Goal: Task Accomplishment & Management: Use online tool/utility

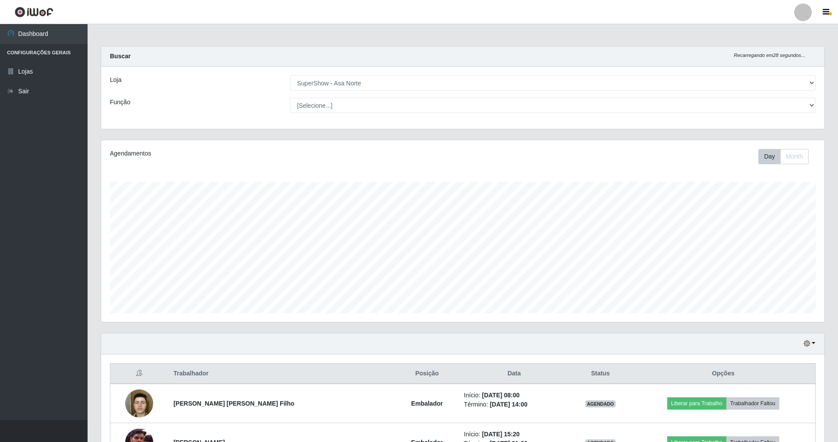
select select "71"
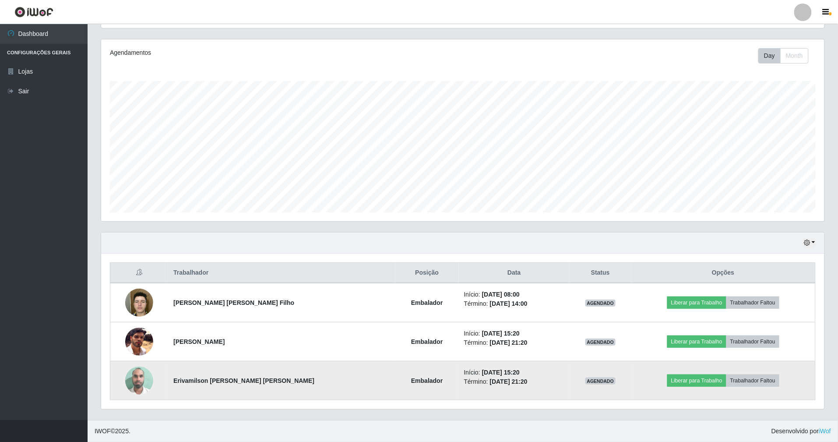
scroll to position [182, 724]
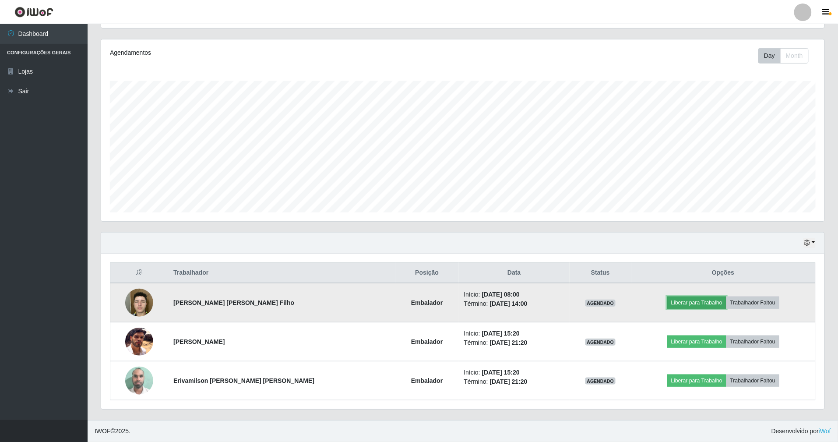
click at [706, 300] on button "Liberar para Trabalho" at bounding box center [697, 303] width 59 height 12
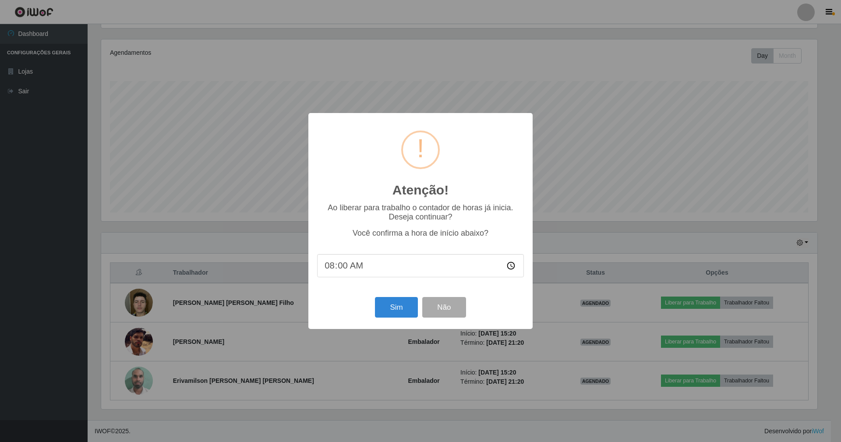
click at [343, 265] on input "08:00" at bounding box center [420, 265] width 207 height 23
type input "08:07"
click at [396, 307] on button "Sim" at bounding box center [396, 307] width 42 height 21
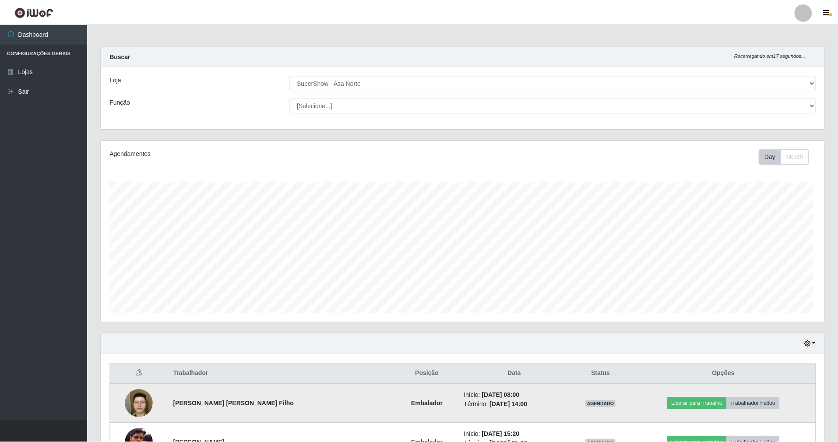
scroll to position [182, 726]
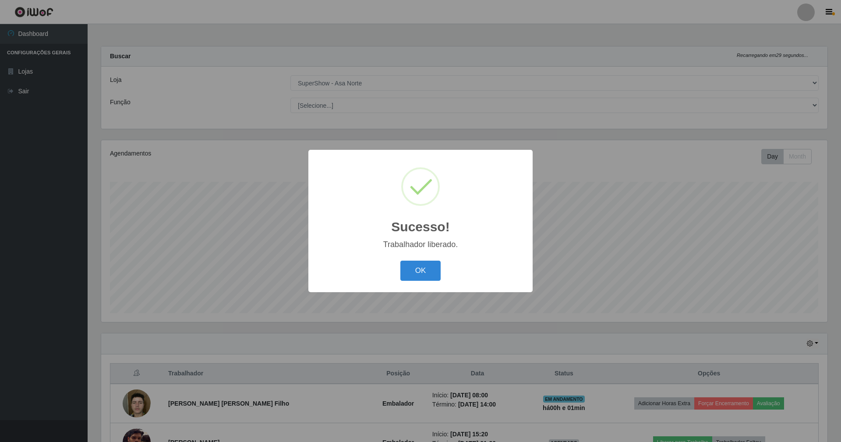
drag, startPoint x: 423, startPoint y: 267, endPoint x: 457, endPoint y: 286, distance: 39.6
click at [422, 267] on button "OK" at bounding box center [420, 271] width 41 height 21
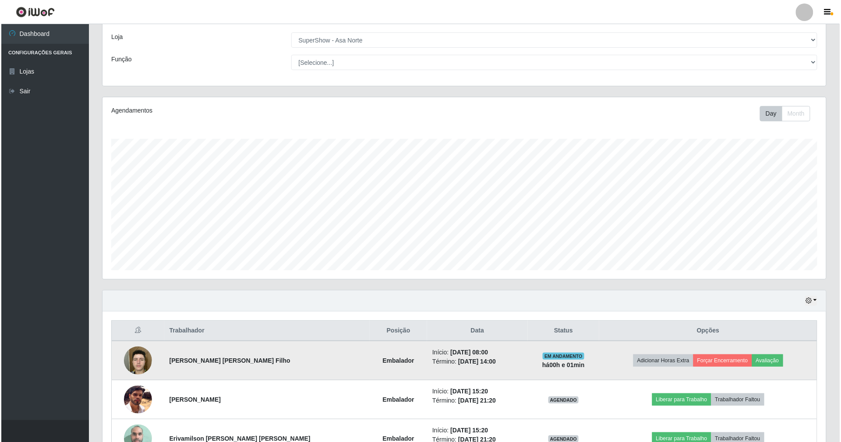
scroll to position [103, 0]
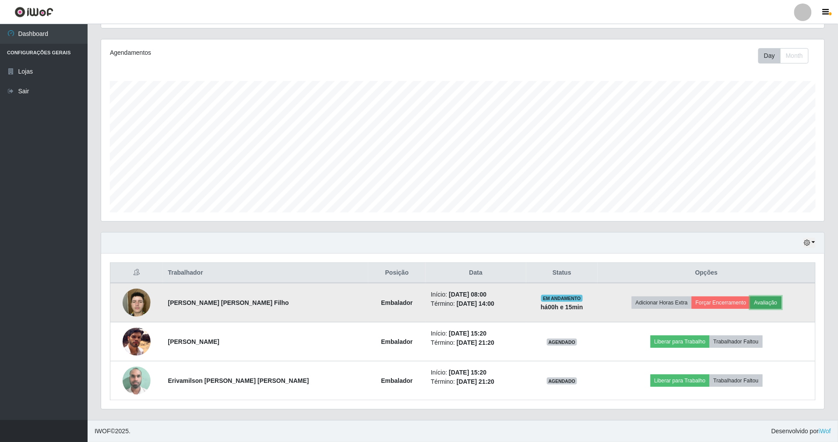
click at [770, 301] on button "Avaliação" at bounding box center [766, 303] width 31 height 12
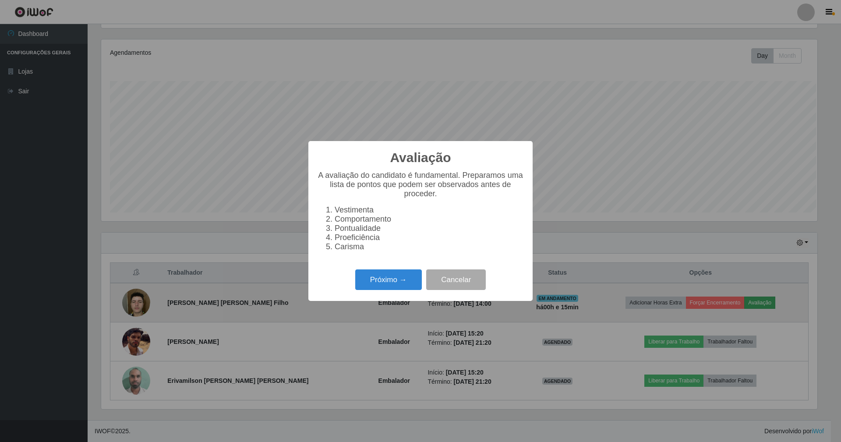
scroll to position [182, 716]
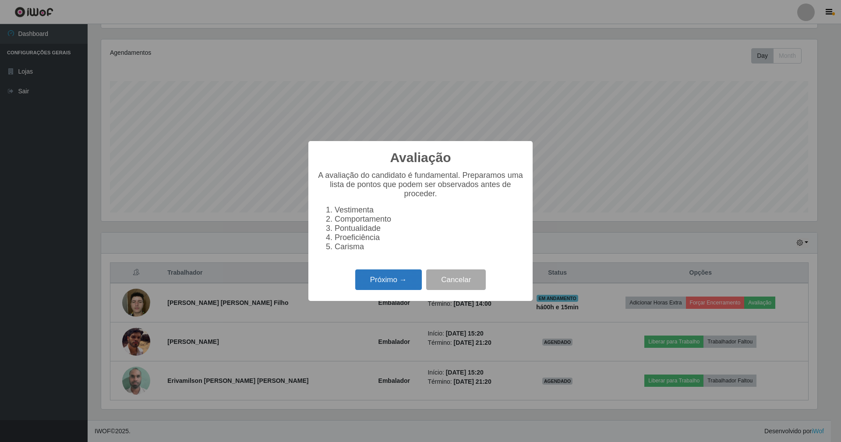
click at [398, 289] on button "Próximo →" at bounding box center [388, 279] width 67 height 21
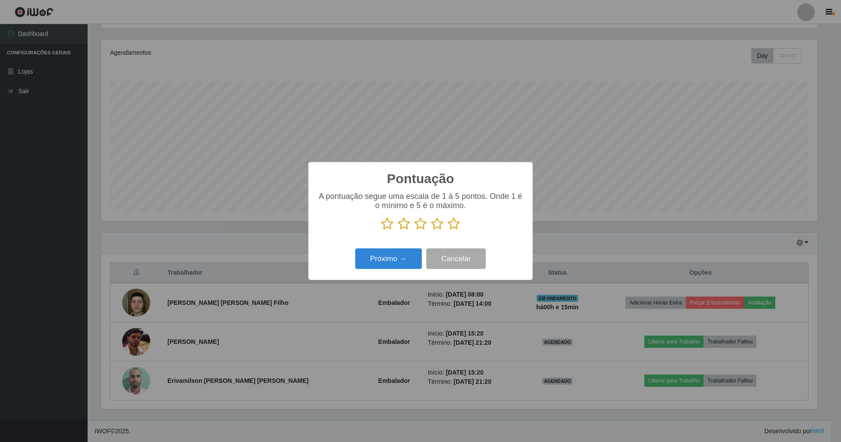
click at [456, 223] on icon at bounding box center [454, 223] width 12 height 13
click at [448, 230] on input "radio" at bounding box center [448, 230] width 0 height 0
click at [374, 257] on button "Próximo →" at bounding box center [388, 258] width 67 height 21
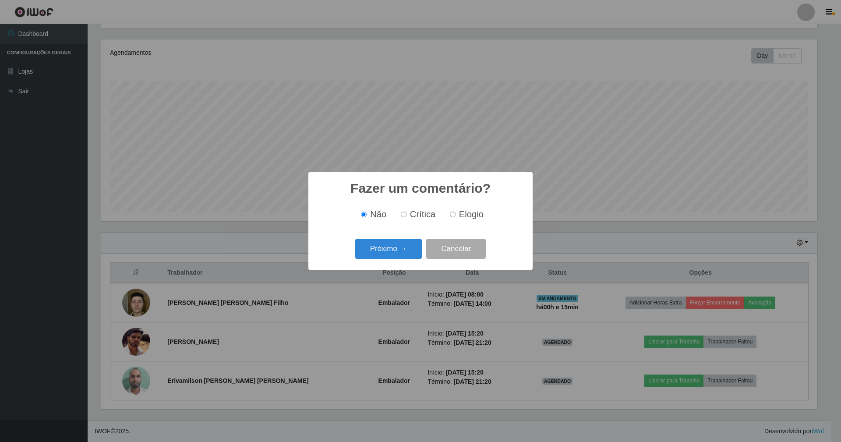
click at [452, 215] on input "Elogio" at bounding box center [453, 215] width 6 height 6
radio input "true"
click at [396, 247] on button "Próximo →" at bounding box center [388, 249] width 67 height 21
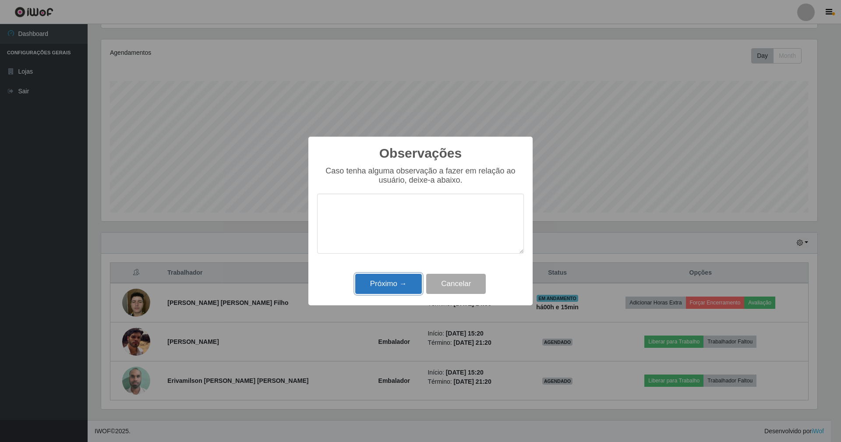
click at [377, 286] on button "Próximo →" at bounding box center [388, 284] width 67 height 21
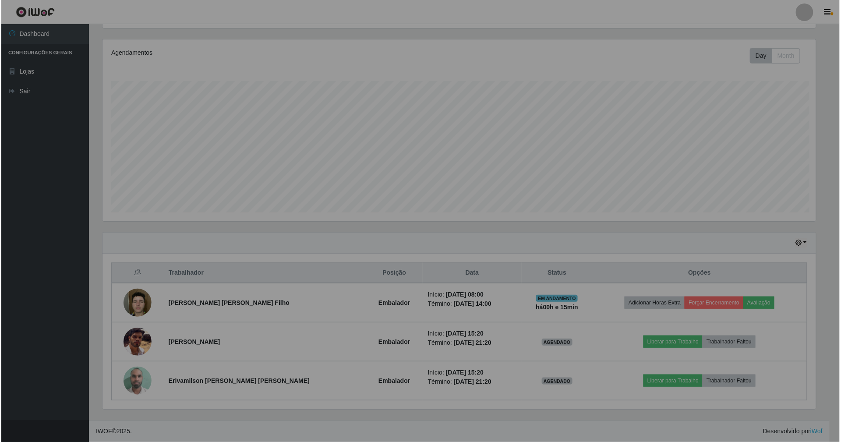
scroll to position [182, 724]
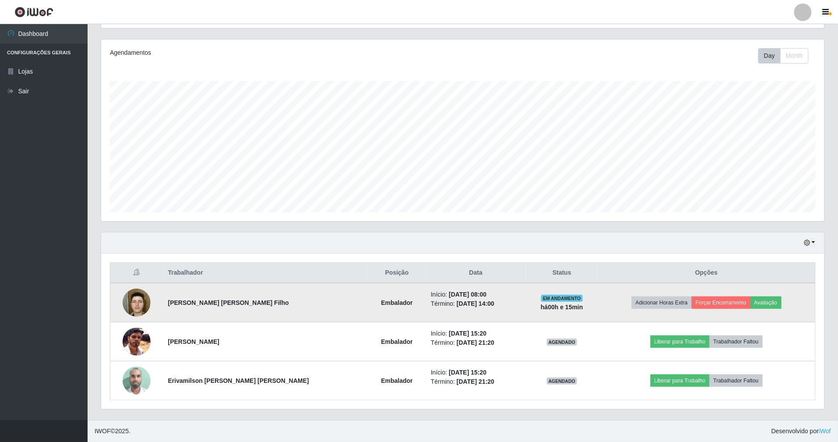
click at [141, 295] on img at bounding box center [137, 302] width 28 height 37
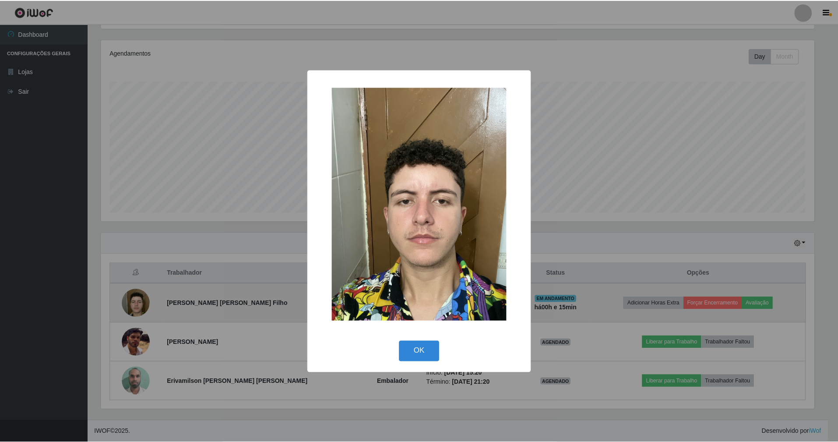
scroll to position [182, 716]
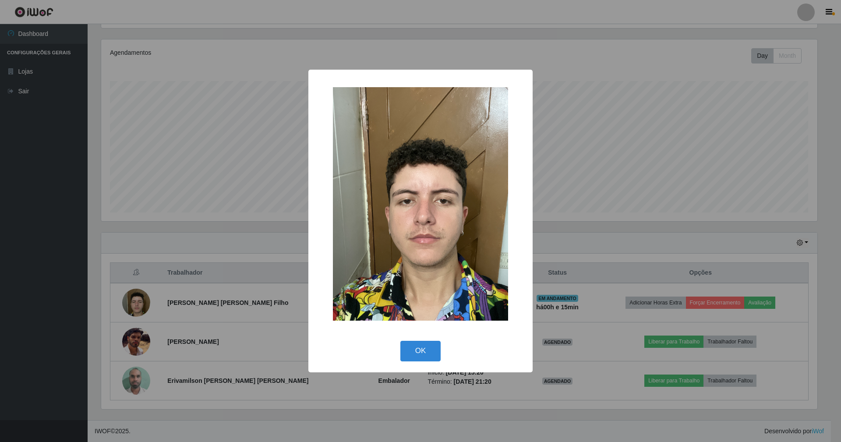
click at [237, 255] on div "× OK Cancel" at bounding box center [420, 221] width 841 height 442
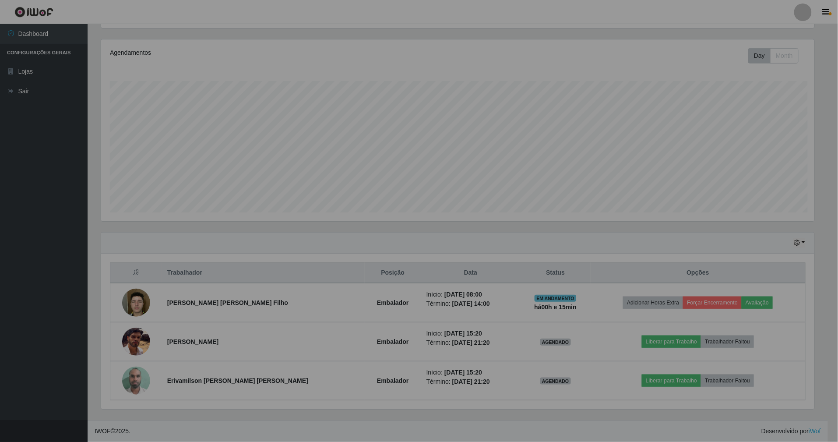
scroll to position [182, 724]
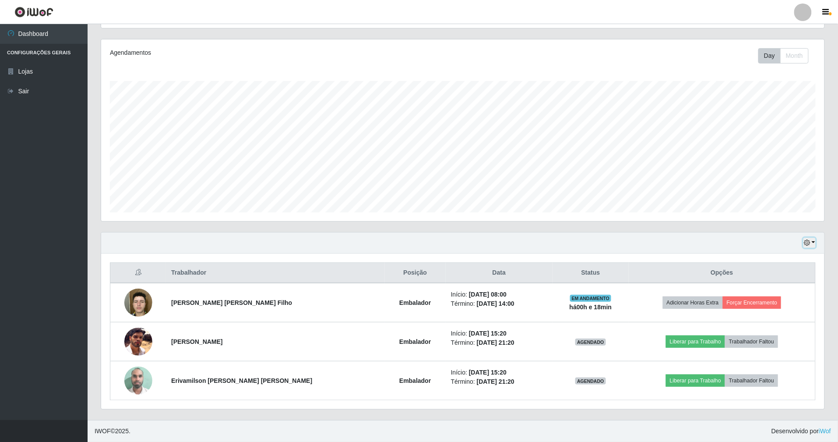
click at [808, 238] on button "button" at bounding box center [810, 243] width 12 height 10
click at [790, 272] on button "1 dia" at bounding box center [781, 277] width 69 height 18
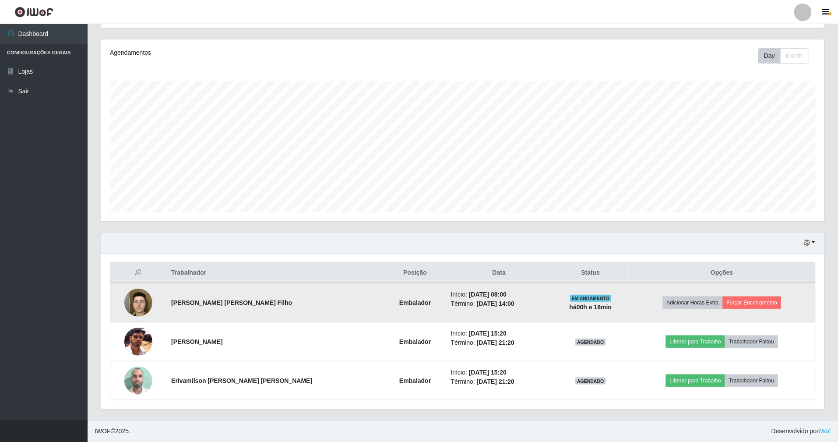
scroll to position [103, 0]
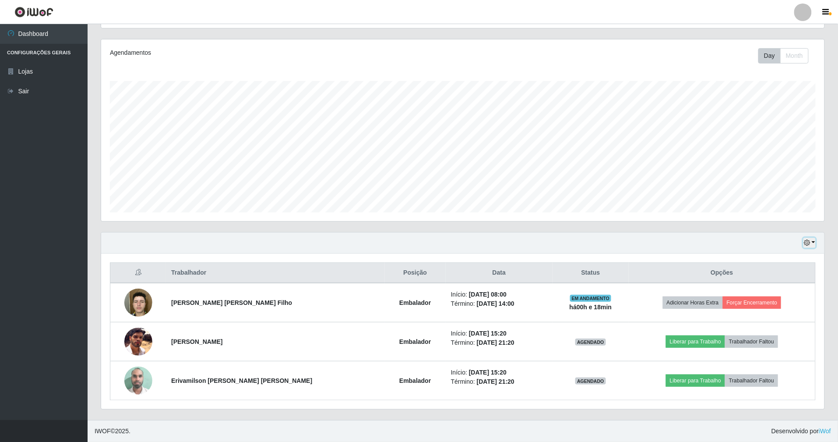
click at [806, 238] on button "button" at bounding box center [810, 243] width 12 height 10
click at [792, 294] on button "3 dias" at bounding box center [781, 295] width 69 height 18
click at [804, 240] on button "button" at bounding box center [810, 243] width 12 height 10
click at [787, 310] on button "1 Semana" at bounding box center [781, 313] width 69 height 18
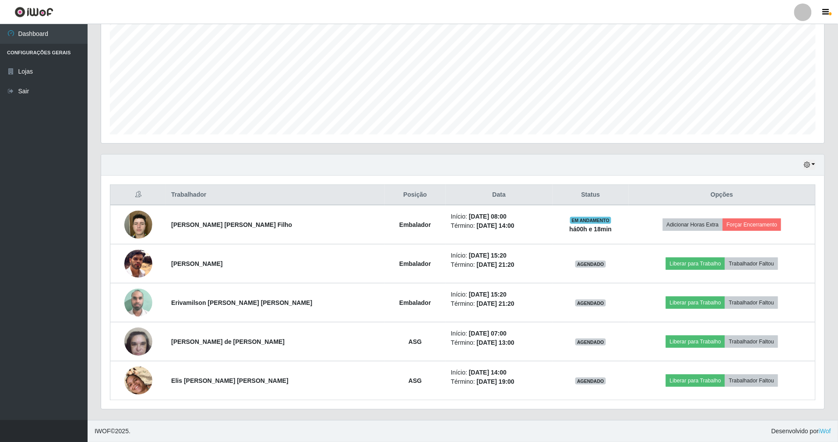
scroll to position [181, 0]
click at [808, 162] on icon "button" at bounding box center [807, 165] width 6 height 6
click at [786, 177] on button "Hoje" at bounding box center [781, 180] width 69 height 18
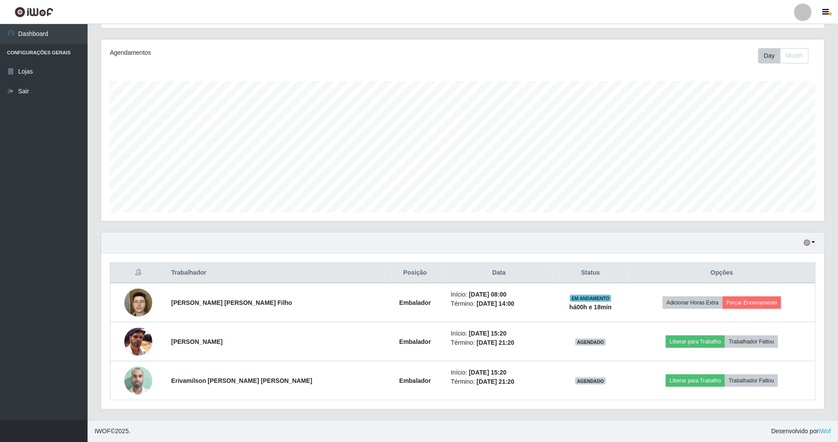
scroll to position [103, 0]
